Goal: Transaction & Acquisition: Purchase product/service

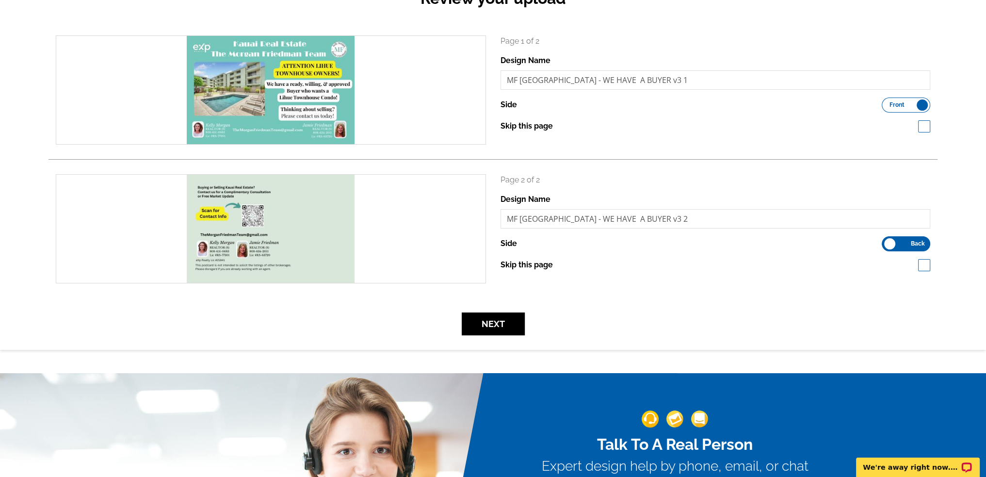
scroll to position [129, 0]
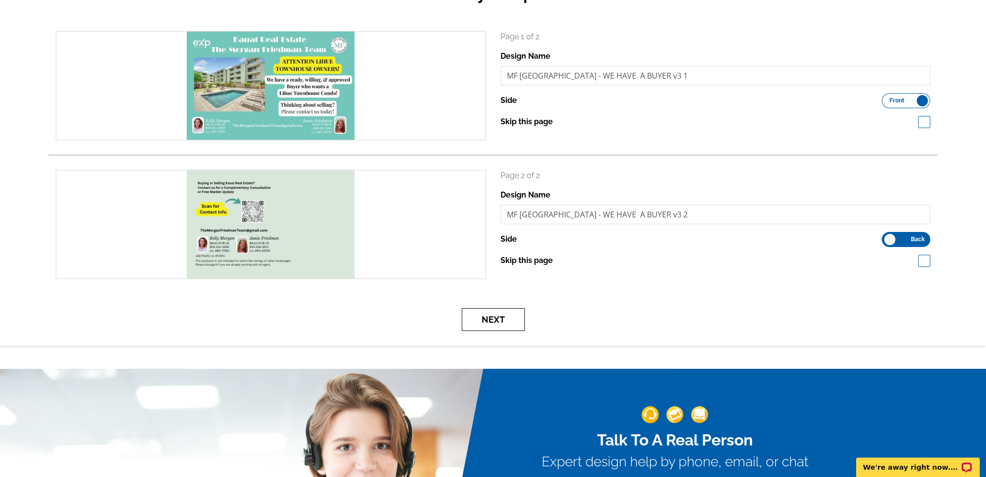
click at [503, 327] on button "Next" at bounding box center [493, 319] width 63 height 23
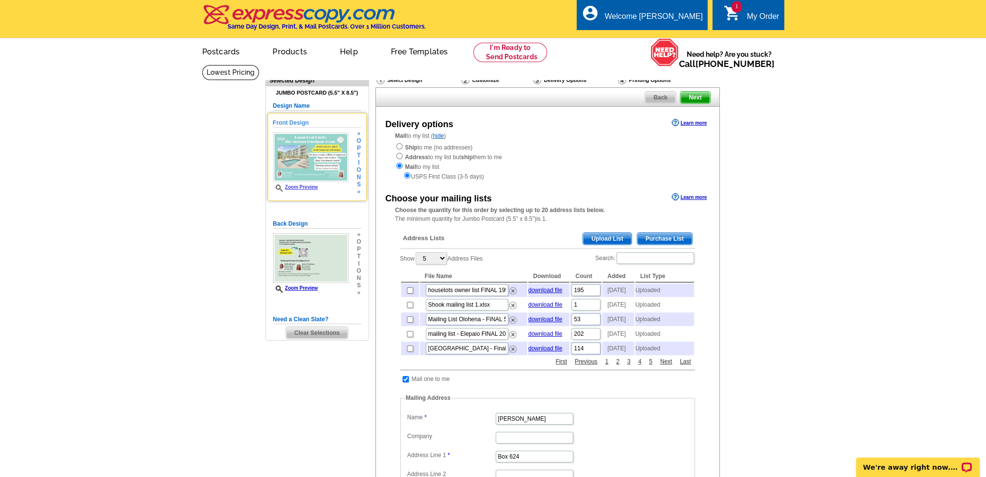
click at [287, 183] on div "Zoom Preview" at bounding box center [311, 162] width 76 height 60
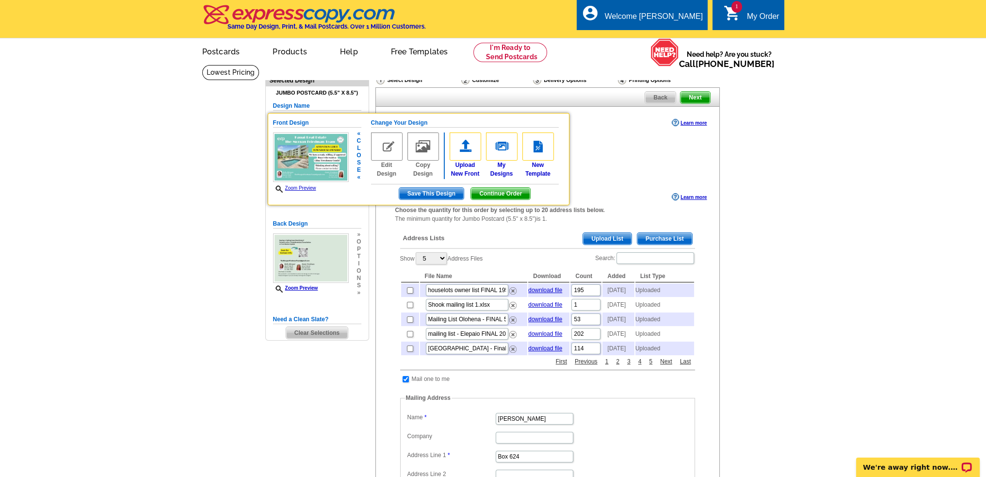
click at [293, 187] on link "Zoom Preview" at bounding box center [294, 187] width 43 height 5
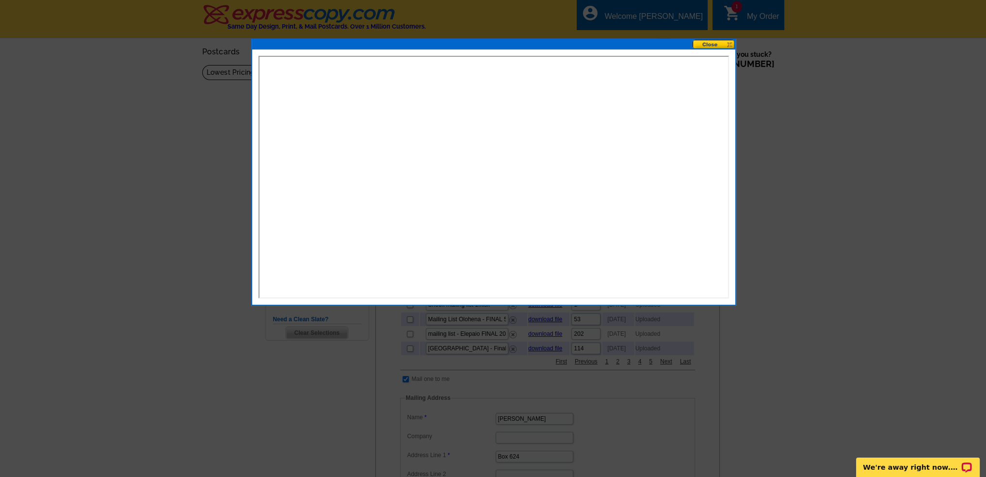
click at [703, 42] on button at bounding box center [713, 44] width 43 height 9
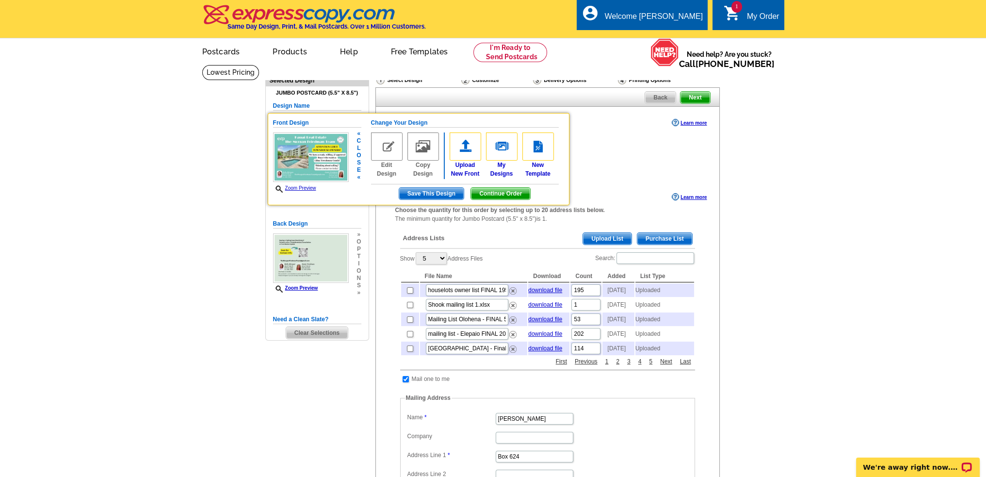
click at [310, 150] on img at bounding box center [311, 157] width 76 height 50
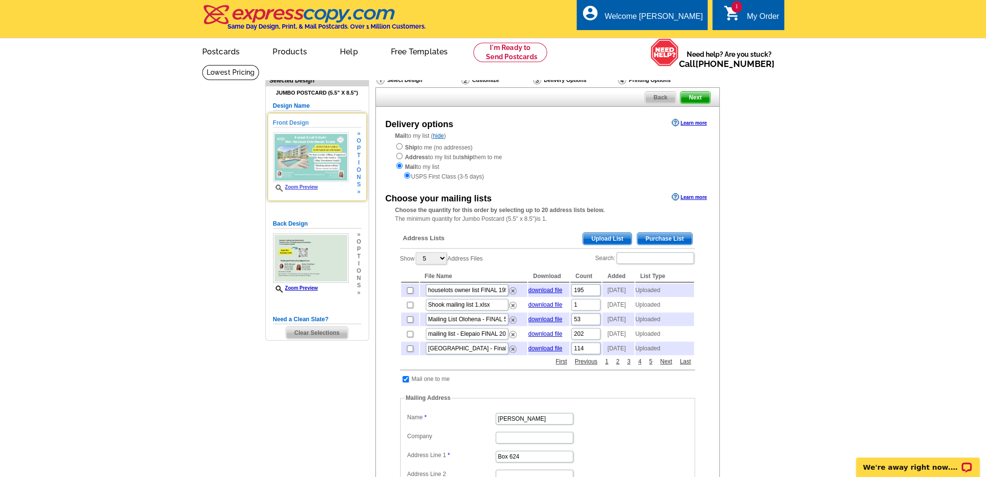
click at [310, 150] on img at bounding box center [311, 157] width 76 height 50
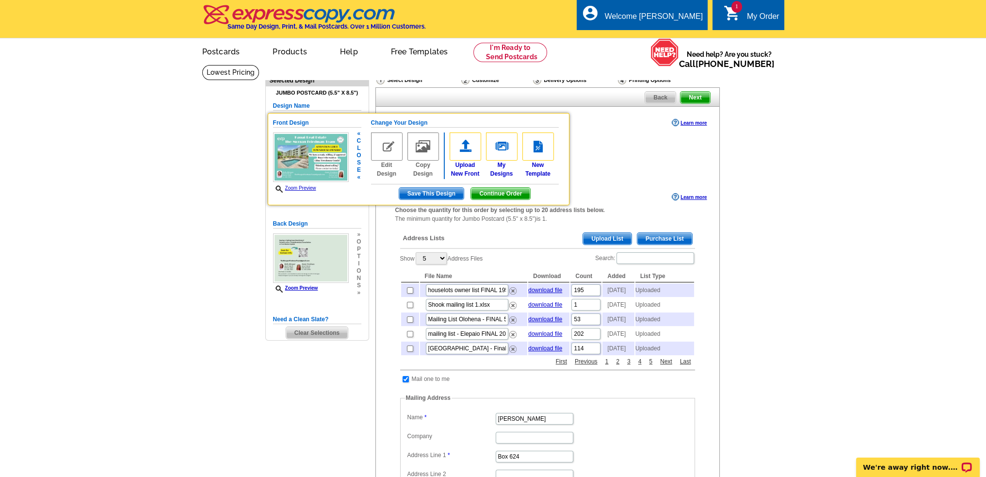
click at [309, 158] on img at bounding box center [311, 157] width 76 height 50
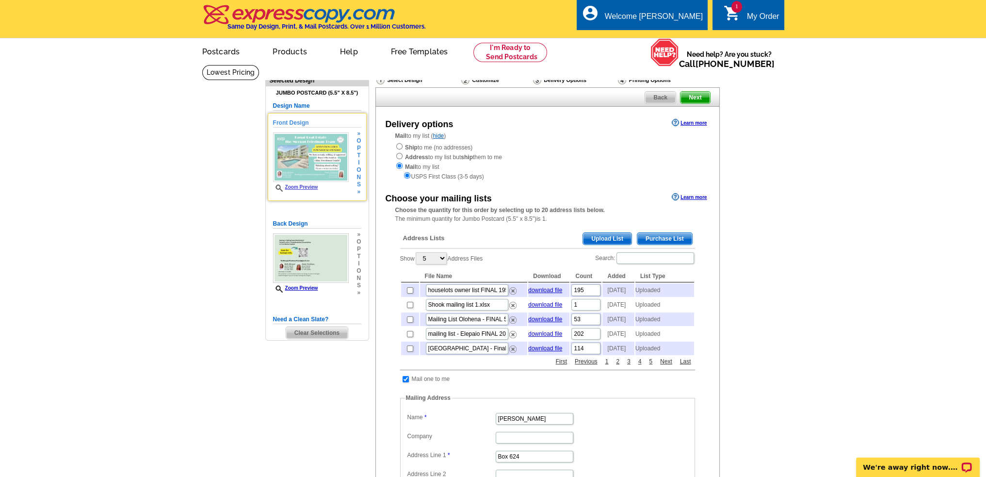
click at [304, 186] on link "Zoom Preview" at bounding box center [295, 186] width 45 height 5
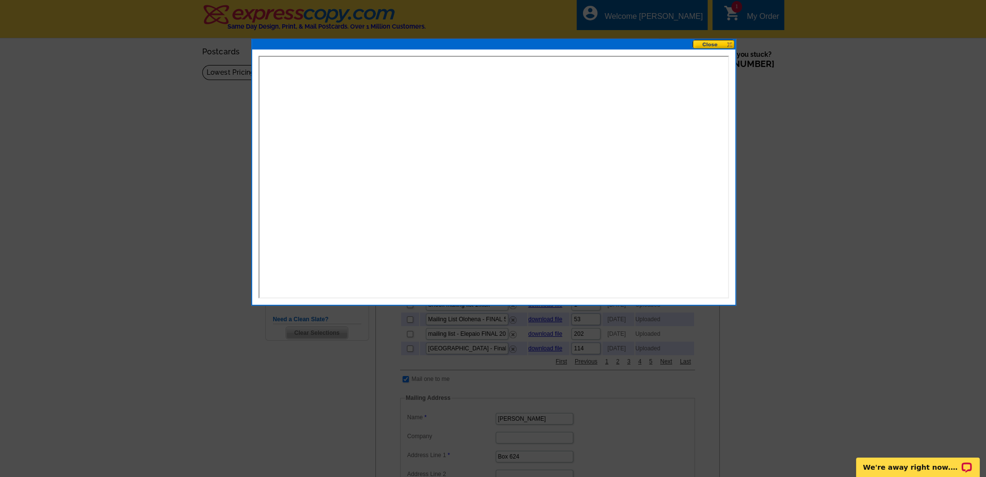
click at [720, 42] on button at bounding box center [713, 44] width 43 height 9
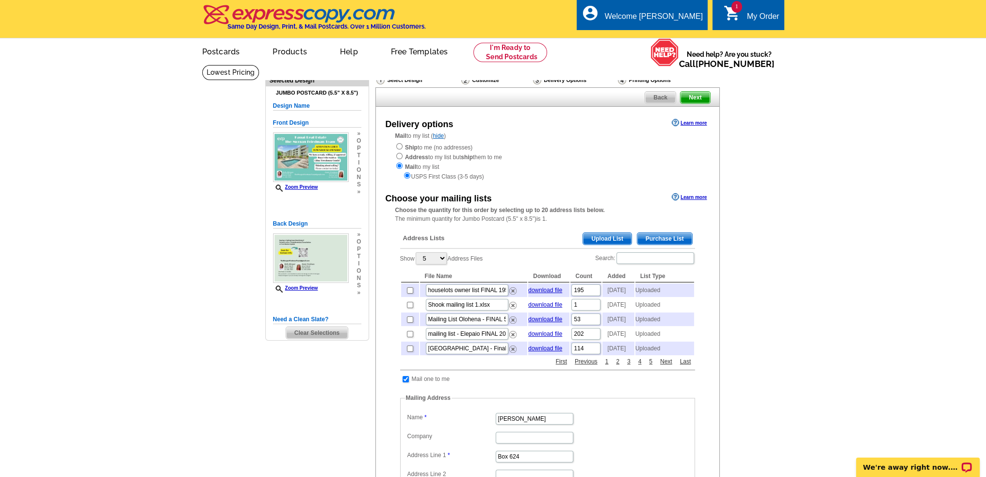
click at [629, 147] on div "Ship to me (no addresses) Address to my list but ship them to me Mail to my lis…" at bounding box center [547, 161] width 305 height 39
click at [697, 102] on span "Next" at bounding box center [694, 98] width 29 height 12
